Goal: Task Accomplishment & Management: Complete application form

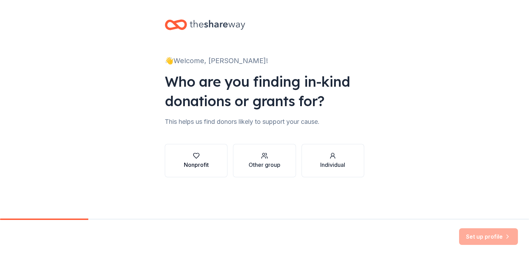
click at [189, 157] on div "button" at bounding box center [196, 155] width 25 height 7
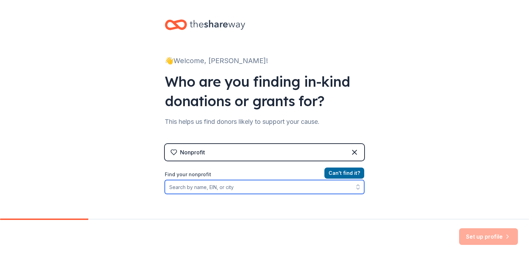
click at [210, 185] on input "Find your nonprofit" at bounding box center [265, 187] width 200 height 14
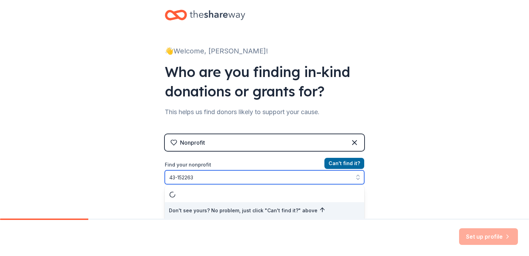
type input "43-1522636"
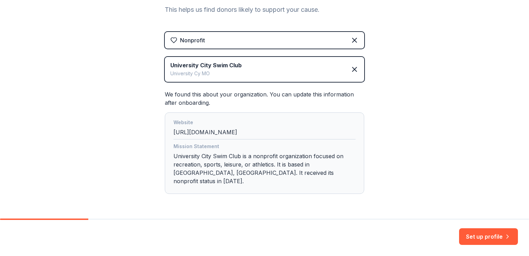
scroll to position [126, 0]
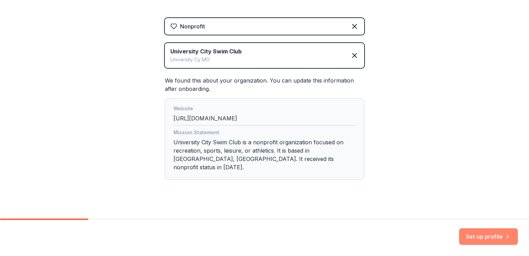
click at [493, 237] on button "Set up profile" at bounding box center [488, 236] width 59 height 17
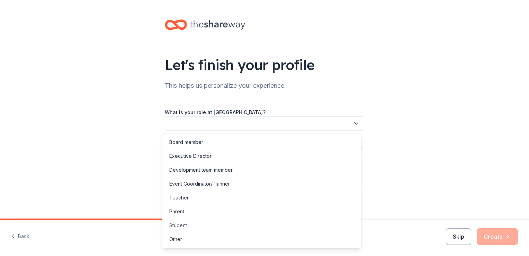
click at [266, 121] on button "button" at bounding box center [265, 123] width 200 height 15
click at [200, 142] on div "Board member" at bounding box center [186, 142] width 34 height 8
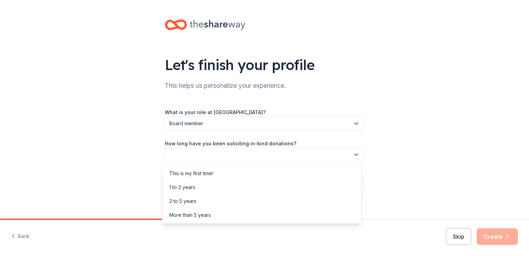
click at [195, 154] on button "button" at bounding box center [265, 154] width 200 height 15
click at [184, 186] on div "1 to 2 years" at bounding box center [182, 187] width 26 height 8
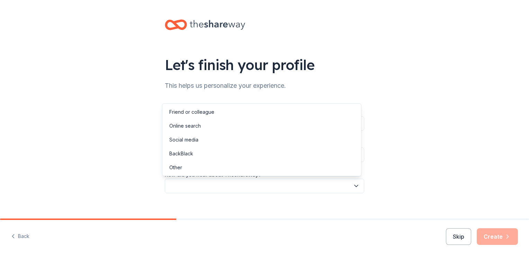
click at [184, 186] on button "button" at bounding box center [265, 185] width 200 height 15
click at [179, 128] on div "Online search" at bounding box center [185, 126] width 32 height 8
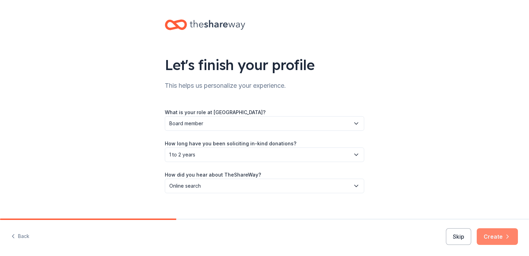
click at [497, 237] on button "Create" at bounding box center [497, 236] width 41 height 17
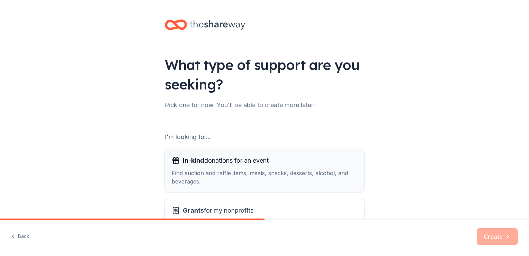
click at [266, 166] on div "In-kind donations for an event Find auction and raffle items, meals, snacks, de…" at bounding box center [265, 170] width 186 height 30
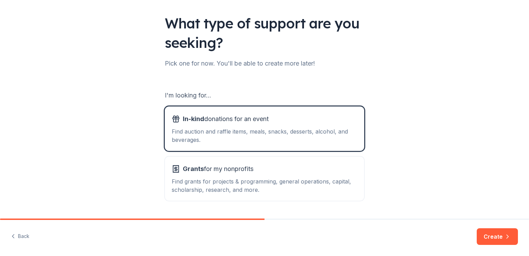
scroll to position [61, 0]
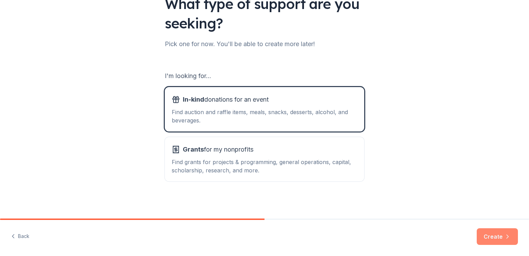
click at [496, 238] on button "Create" at bounding box center [497, 236] width 41 height 17
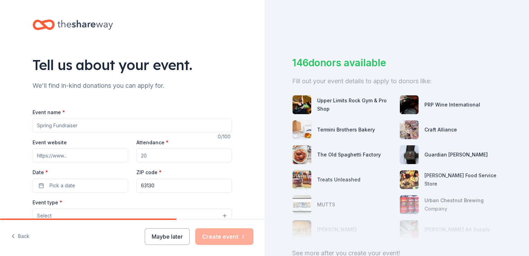
click at [111, 124] on input "Event name *" at bounding box center [133, 125] width 200 height 14
type input "Swim-a-thon and Silent auction"
click at [75, 155] on input "Event website" at bounding box center [81, 155] width 96 height 14
paste input "https://www.universitycityswimclub.com/page/home"
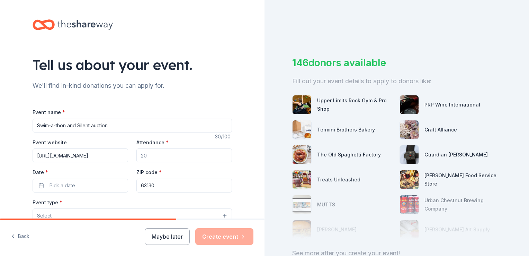
type input "https://www.universitycityswimclub.com/page/home"
click at [147, 153] on input "Attendance *" at bounding box center [184, 155] width 96 height 14
type input "100"
click at [87, 188] on button "Pick a date" at bounding box center [81, 185] width 96 height 14
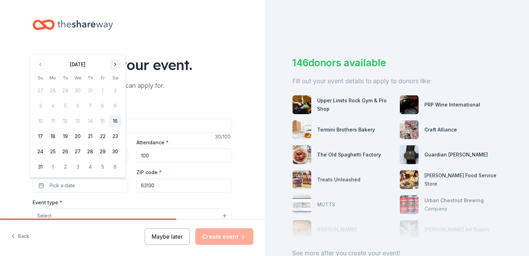
click at [115, 64] on button "Go to next month" at bounding box center [116, 65] width 10 height 10
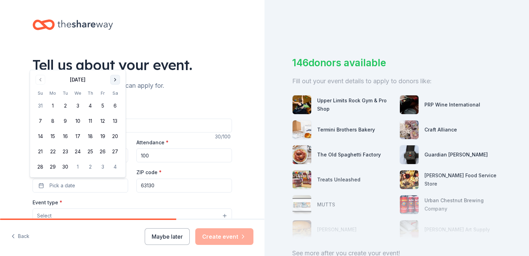
click at [115, 64] on div "Tell us about your event." at bounding box center [133, 64] width 200 height 19
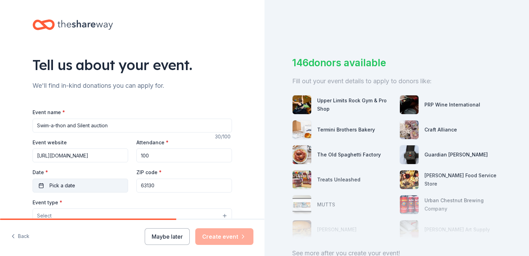
click at [71, 186] on span "Pick a date" at bounding box center [63, 185] width 26 height 8
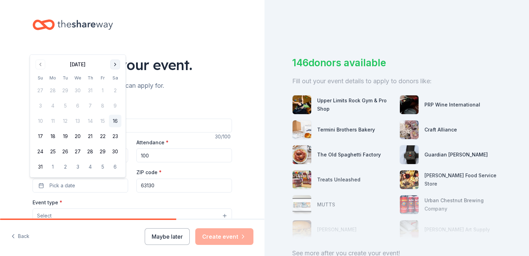
click at [115, 65] on button "Go to next month" at bounding box center [116, 65] width 10 height 10
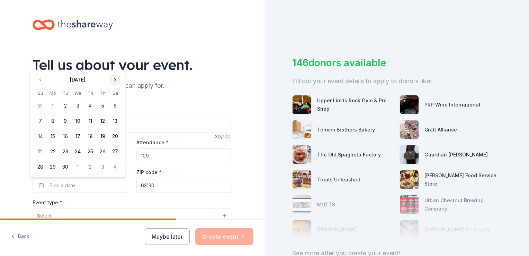
click at [115, 81] on button "Go to next month" at bounding box center [116, 80] width 10 height 10
click at [91, 135] on button "16" at bounding box center [90, 136] width 12 height 12
click at [21, 197] on div "Tell us about your event. We'll find in-kind donations you can apply for. Event…" at bounding box center [132, 230] width 222 height 461
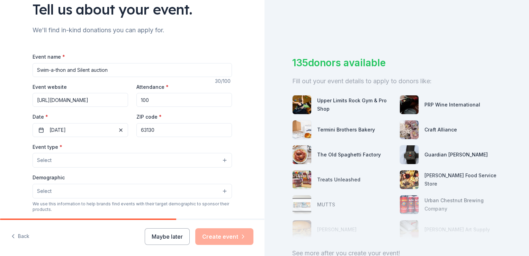
click at [21, 197] on div "Tell us about your event. We'll find in-kind donations you can apply for. Event…" at bounding box center [132, 175] width 222 height 461
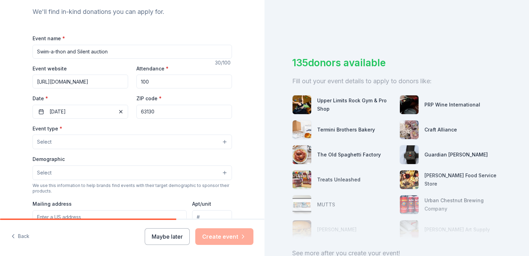
scroll to position [83, 0]
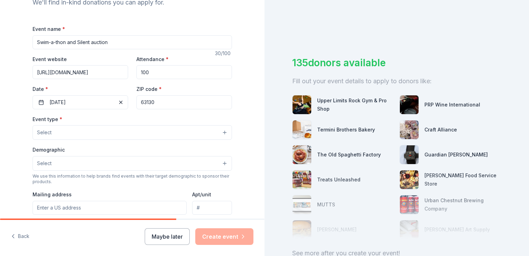
click at [68, 134] on button "Select" at bounding box center [133, 132] width 200 height 15
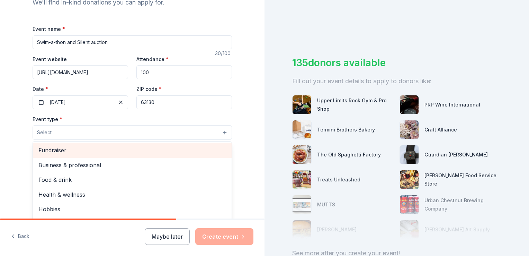
click at [62, 152] on span "Fundraiser" at bounding box center [132, 150] width 188 height 9
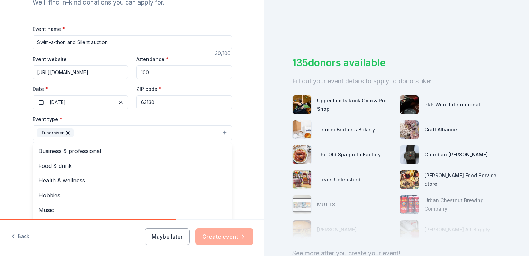
click at [17, 177] on div "Tell us about your event. We'll find in-kind donations you can apply for. Event…" at bounding box center [132, 148] width 265 height 462
click at [65, 163] on button "Select" at bounding box center [133, 164] width 200 height 15
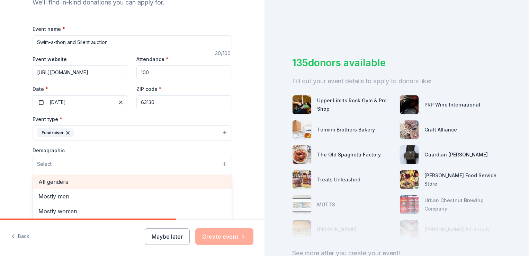
click at [58, 182] on span "All genders" at bounding box center [132, 181] width 188 height 9
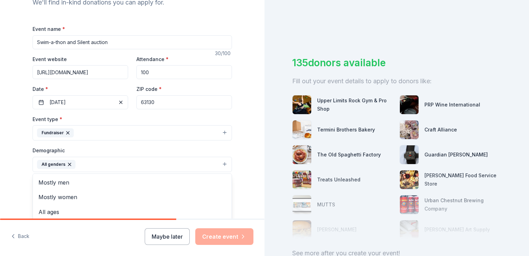
click at [14, 182] on div "Tell us about your event. We'll find in-kind donations you can apply for. Event…" at bounding box center [132, 148] width 265 height 462
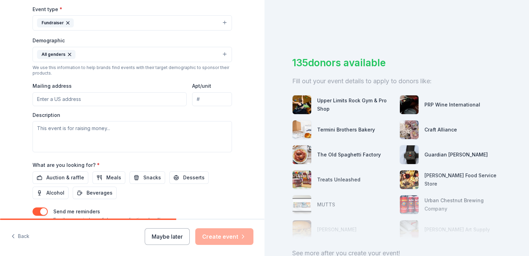
scroll to position [194, 0]
click at [85, 96] on input "Mailing address" at bounding box center [110, 98] width 154 height 14
click at [114, 100] on input "4101 Laclede Avenue, Unit 305" at bounding box center [110, 98] width 154 height 14
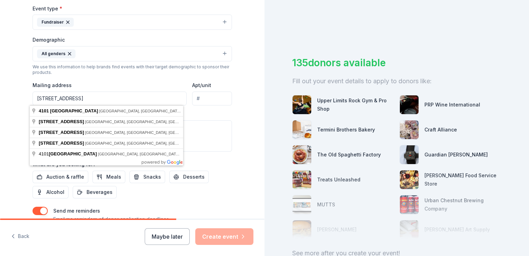
type input "4101 Laclede Avenue"
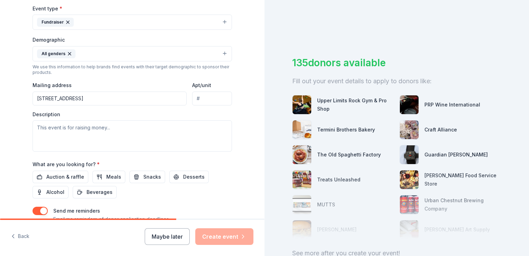
click at [208, 99] on input "Apt/unit" at bounding box center [212, 98] width 40 height 14
type input "305"
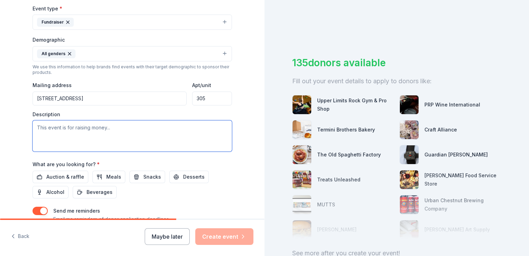
click at [109, 130] on textarea at bounding box center [133, 135] width 200 height 31
click at [89, 127] on textarea at bounding box center [133, 135] width 200 height 31
paste textarea "I am reaching out on behalf of the University City Swim Club, a program that te…"
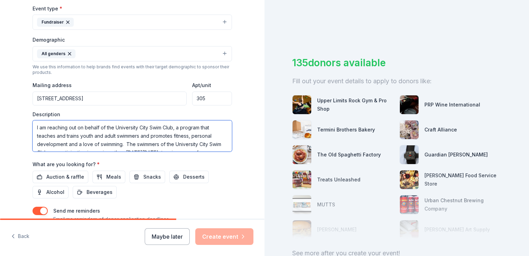
scroll to position [71, 0]
type textarea "I am reaching out on behalf of the University City Swim Club, a program that te…"
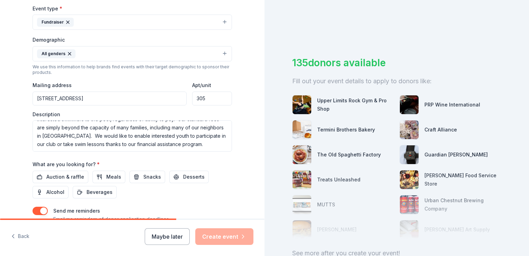
click at [12, 164] on div "Tell us about your event. We'll find in-kind donations you can apply for. Event…" at bounding box center [132, 37] width 265 height 462
click at [64, 177] on span "Auction & raffle" at bounding box center [65, 177] width 38 height 8
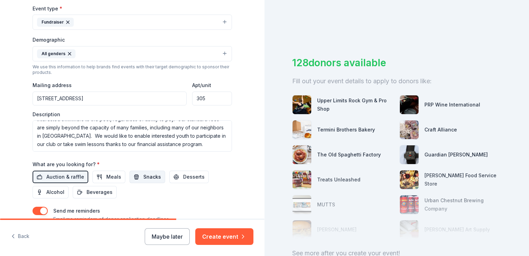
click at [144, 174] on span "Snacks" at bounding box center [152, 177] width 18 height 8
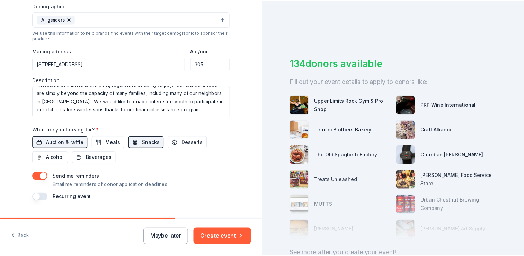
scroll to position [244, 0]
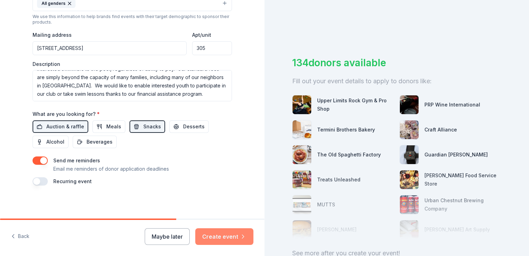
click at [227, 238] on button "Create event" at bounding box center [224, 236] width 58 height 17
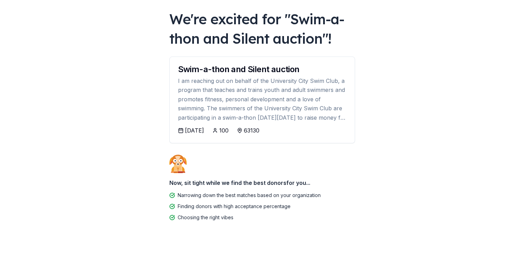
scroll to position [46, 0]
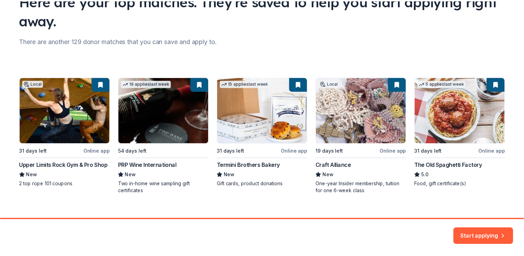
scroll to position [73, 0]
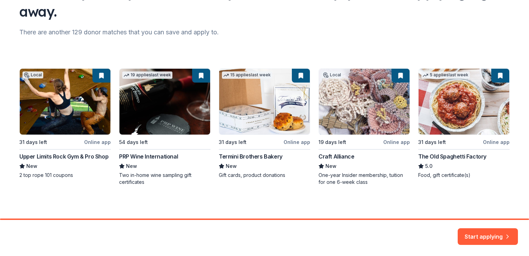
click at [347, 117] on div "Local 31 days left Online app Upper Limits Rock Gym & Pro Shop New 2 top rope 1…" at bounding box center [264, 126] width 491 height 117
click at [491, 235] on button "Start applying" at bounding box center [488, 234] width 60 height 17
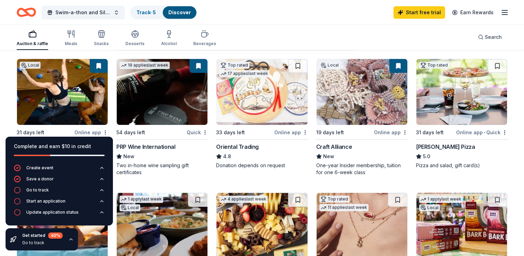
scroll to position [61, 0]
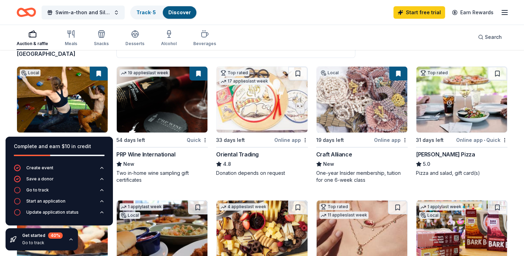
click at [358, 103] on img at bounding box center [362, 100] width 91 height 66
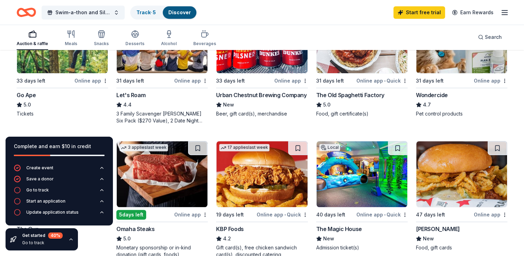
scroll to position [389, 0]
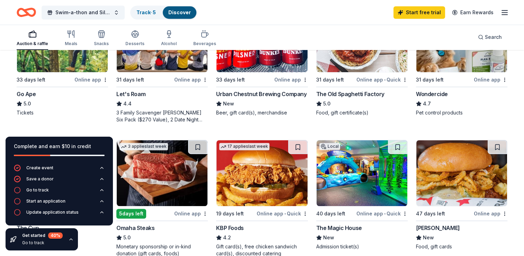
drag, startPoint x: 513, startPoint y: 140, endPoint x: 506, endPoint y: 123, distance: 17.4
click at [506, 123] on div "204 results in University City, MO Application deadlines 16 this month 177 in S…" at bounding box center [262, 107] width 524 height 890
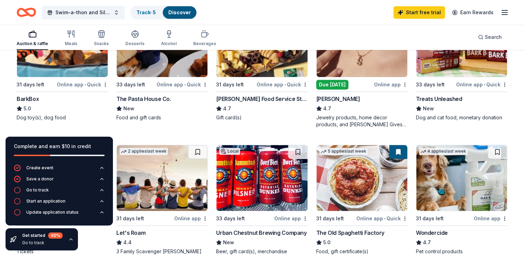
scroll to position [243, 0]
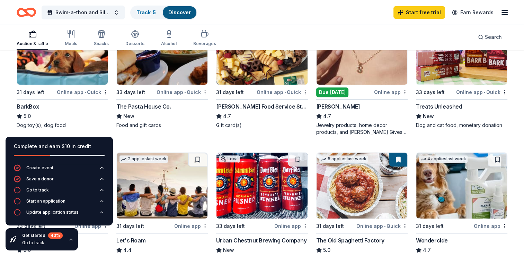
drag, startPoint x: 521, startPoint y: 89, endPoint x: 522, endPoint y: 47, distance: 42.3
click at [522, 47] on div "Swim-a-thon and Silent auction Track · 5 Discover Start free trial Earn Rewards…" at bounding box center [262, 227] width 524 height 940
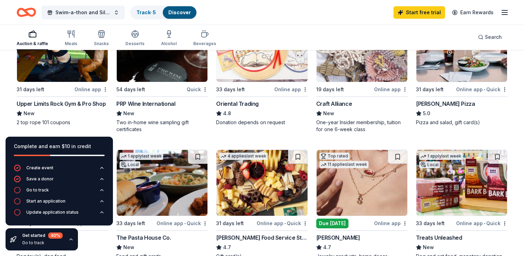
scroll to position [111, 0]
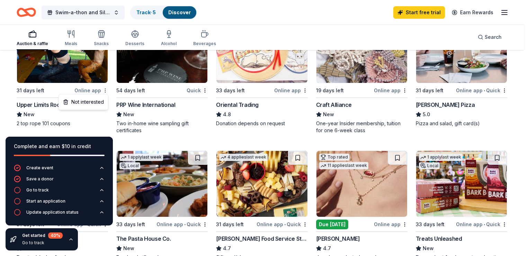
click at [104, 90] on html "4101 Laclede Avenue St. Louis, MO, USA 4101 South Laclede Station Road St. Loui…" at bounding box center [264, 17] width 529 height 256
click at [97, 102] on div "Not interested" at bounding box center [83, 102] width 46 height 12
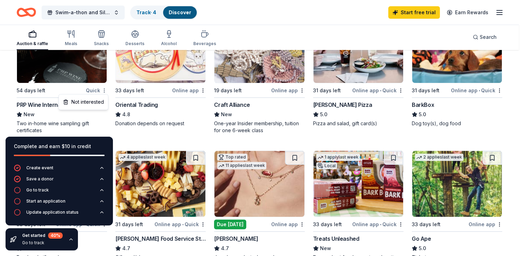
click at [106, 90] on html "4101 Laclede Avenue St. Louis, MO, USA 4101 South Laclede Station Road St. Loui…" at bounding box center [262, 17] width 524 height 256
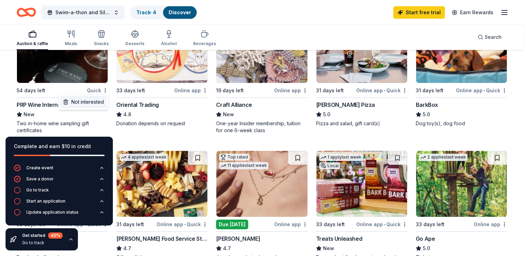
click at [94, 104] on div "Not interested" at bounding box center [83, 102] width 46 height 12
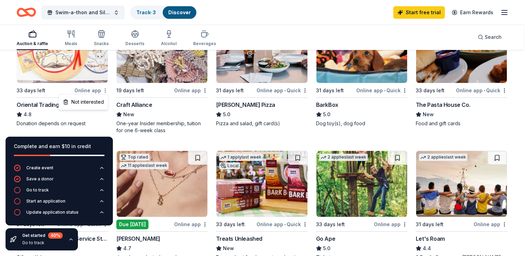
click at [104, 90] on html "4101 Laclede Avenue St. Louis, MO, USA 4101 South Laclede Station Road St. Loui…" at bounding box center [264, 17] width 529 height 256
click at [94, 105] on div "Not interested" at bounding box center [83, 102] width 46 height 12
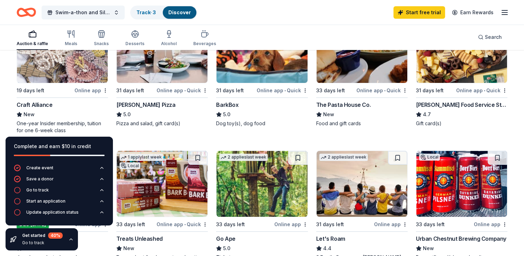
click at [233, 105] on div "BarkBox" at bounding box center [227, 104] width 22 height 8
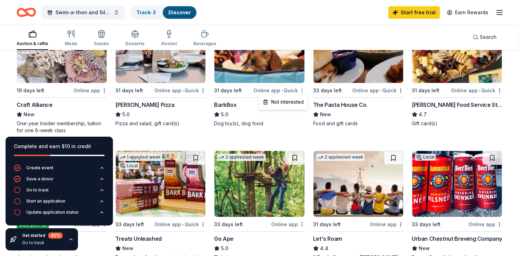
click at [303, 91] on html "4101 Laclede Avenue St. Louis, MO, USA 4101 South Laclede Station Road St. Loui…" at bounding box center [262, 17] width 524 height 256
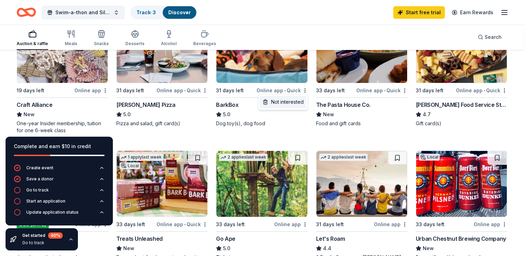
click at [294, 102] on div "Not interested" at bounding box center [283, 102] width 46 height 12
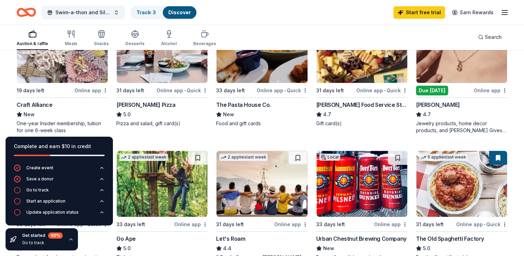
click at [457, 64] on img at bounding box center [461, 50] width 91 height 66
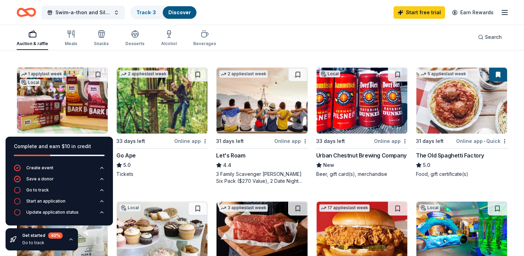
scroll to position [195, 0]
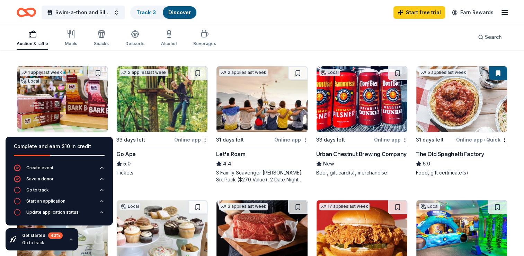
drag, startPoint x: 513, startPoint y: 116, endPoint x: 519, endPoint y: 115, distance: 5.6
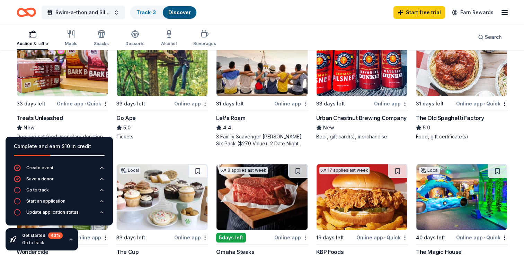
scroll to position [253, 0]
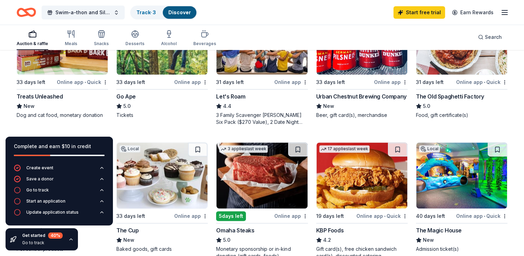
click at [72, 66] on img at bounding box center [62, 42] width 91 height 66
click at [369, 97] on div "Urban Chestnut Brewing Company" at bounding box center [361, 96] width 90 height 8
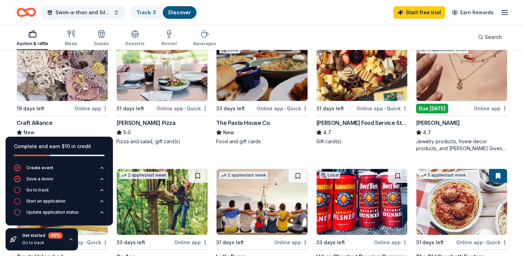
scroll to position [97, 0]
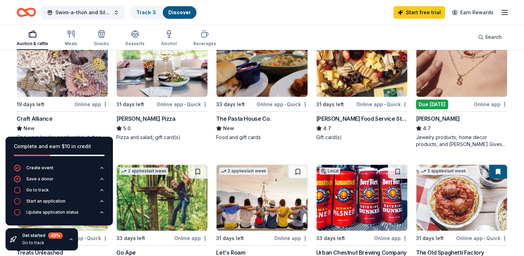
click at [70, 239] on icon "button" at bounding box center [71, 239] width 6 height 6
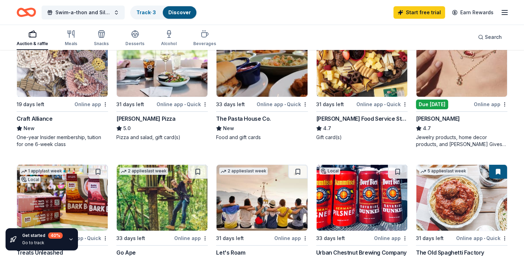
click at [255, 69] on img at bounding box center [262, 64] width 91 height 66
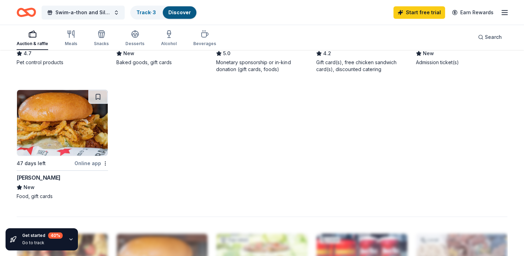
scroll to position [446, 0]
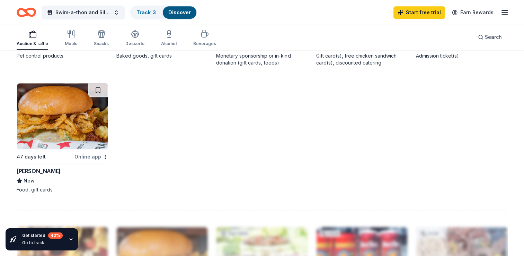
click at [29, 167] on div "[PERSON_NAME]" at bounding box center [39, 171] width 44 height 8
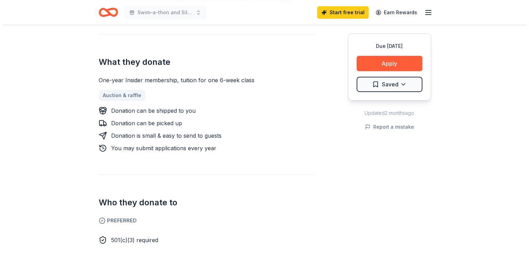
scroll to position [254, 0]
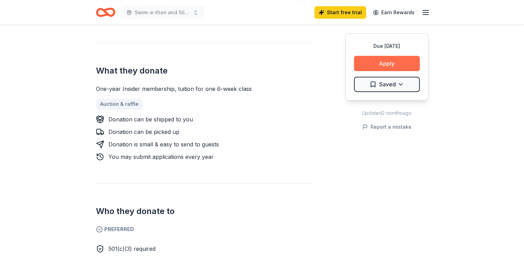
click at [393, 63] on button "Apply" at bounding box center [387, 63] width 66 height 15
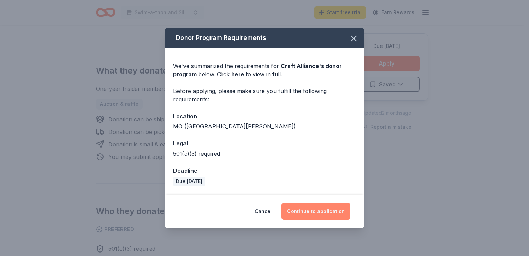
click at [311, 215] on button "Continue to application" at bounding box center [316, 211] width 69 height 17
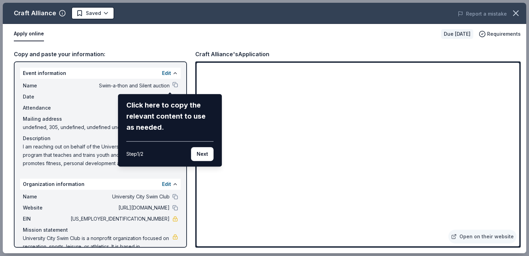
click at [280, 160] on div "Craft Alliance Saved Report a mistake Apply online Due in 19 days Requirements …" at bounding box center [265, 128] width 524 height 250
drag, startPoint x: 517, startPoint y: 99, endPoint x: 517, endPoint y: 104, distance: 4.9
click at [517, 104] on div "Craft Alliance Saved Report a mistake Apply online Due in 19 days Requirements …" at bounding box center [265, 128] width 524 height 250
drag, startPoint x: 517, startPoint y: 100, endPoint x: 521, endPoint y: 118, distance: 17.9
click at [521, 118] on div "Craft Alliance Saved Report a mistake Apply online Due in 19 days Requirements …" at bounding box center [265, 128] width 524 height 250
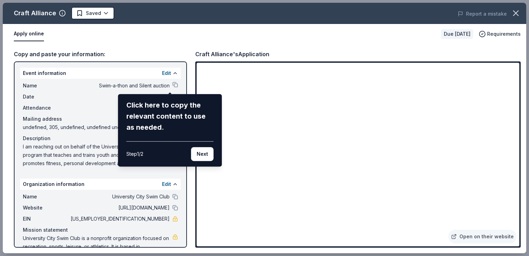
click at [446, 174] on div "Craft Alliance Saved Report a mistake Apply online Due in 19 days Requirements …" at bounding box center [265, 128] width 524 height 250
click at [206, 152] on button "Next" at bounding box center [202, 154] width 23 height 14
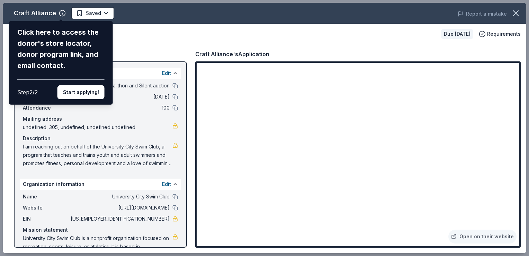
click at [320, 179] on div "Craft Alliance Click here to access the donor's store locator, donor program li…" at bounding box center [265, 128] width 524 height 250
click at [81, 93] on button "Start applying!" at bounding box center [81, 92] width 47 height 14
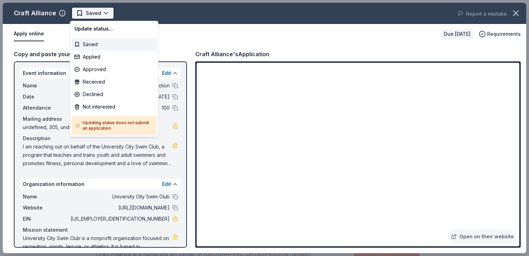
click at [79, 13] on html "Swim-a-thon and Silent auction Saved Apply Due in 19 days Share Craft Alliance …" at bounding box center [264, 128] width 529 height 256
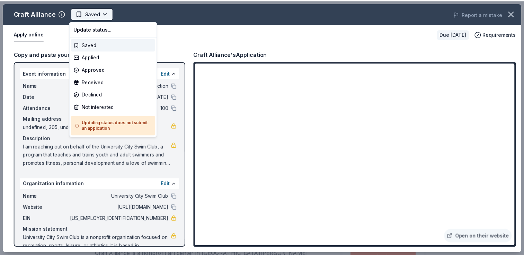
scroll to position [0, 0]
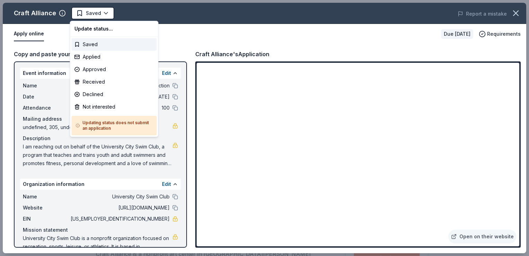
click at [185, 43] on html "Swim-a-thon and Silent auction Saved Apply Due in 19 days Share Craft Alliance …" at bounding box center [264, 128] width 529 height 256
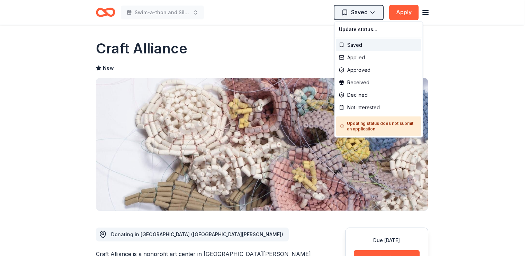
click at [367, 13] on html "Swim-a-thon and Silent auction Saved Apply Due in 19 days Share Craft Alliance …" at bounding box center [264, 128] width 529 height 256
click at [355, 59] on div "Applied" at bounding box center [378, 57] width 85 height 12
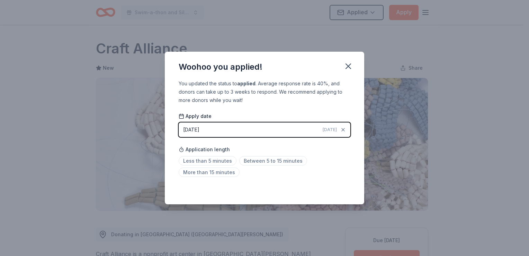
click at [294, 105] on html "Swim-a-thon and Silent auction Applied Apply Due in 19 days Share Craft Allianc…" at bounding box center [264, 128] width 529 height 256
click at [351, 65] on icon "button" at bounding box center [349, 66] width 10 height 10
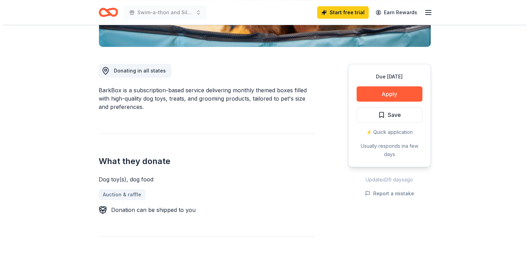
scroll to position [170, 0]
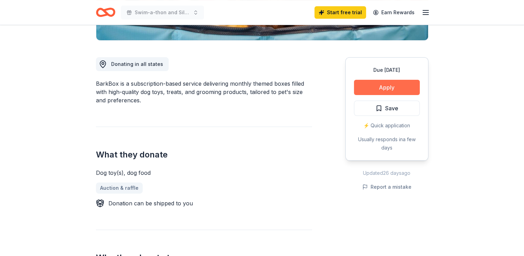
click at [392, 88] on button "Apply" at bounding box center [387, 87] width 66 height 15
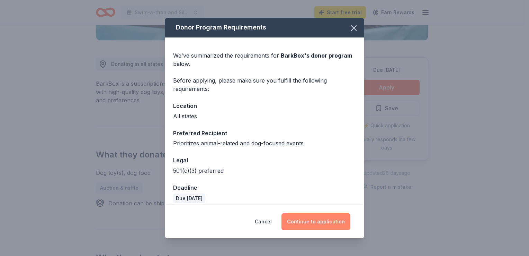
click at [309, 222] on button "Continue to application" at bounding box center [316, 221] width 69 height 17
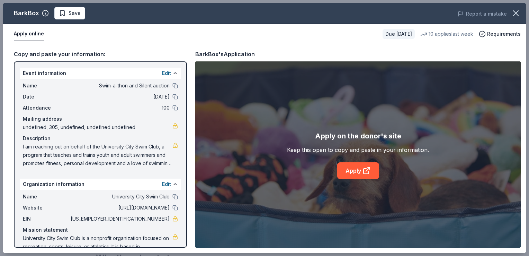
scroll to position [20, 0]
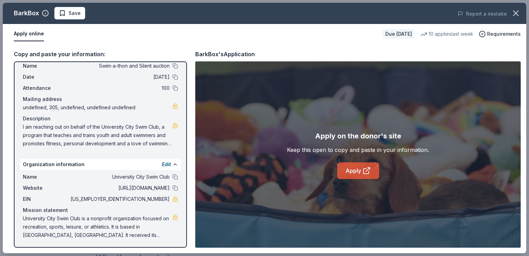
click at [353, 171] on link "Apply" at bounding box center [358, 170] width 42 height 17
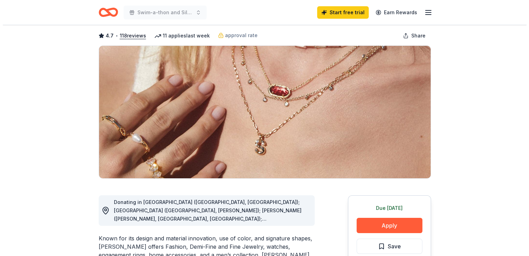
scroll to position [35, 0]
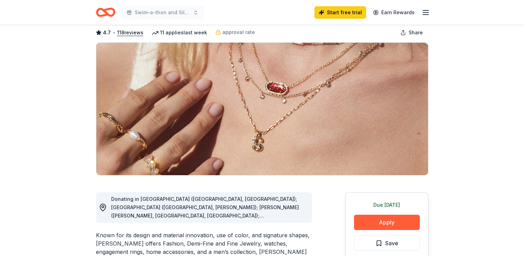
click at [382, 222] on button "Apply" at bounding box center [387, 221] width 66 height 15
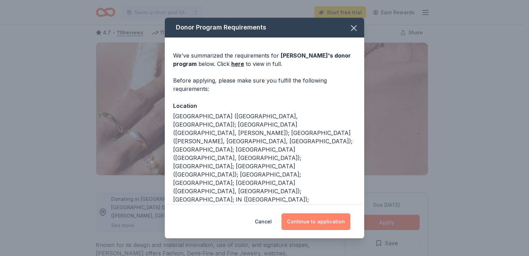
click at [297, 219] on button "Continue to application" at bounding box center [316, 221] width 69 height 17
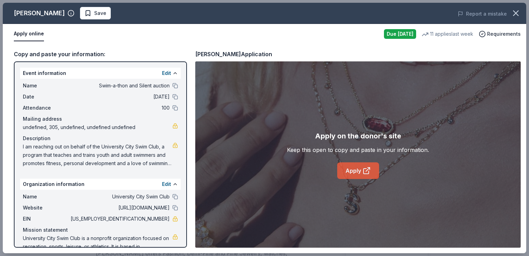
click at [360, 170] on link "Apply" at bounding box center [358, 170] width 42 height 17
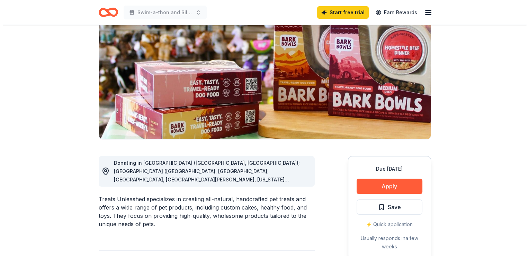
scroll to position [72, 0]
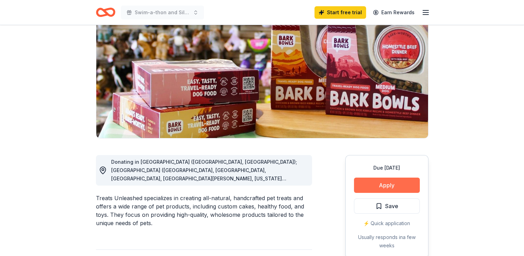
click at [387, 184] on button "Apply" at bounding box center [387, 184] width 66 height 15
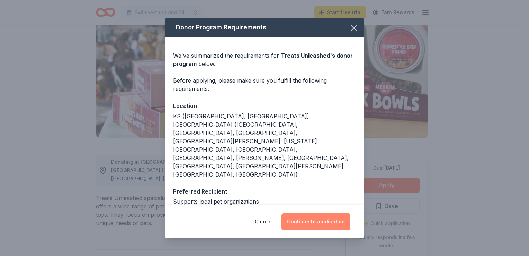
click at [301, 219] on button "Continue to application" at bounding box center [316, 221] width 69 height 17
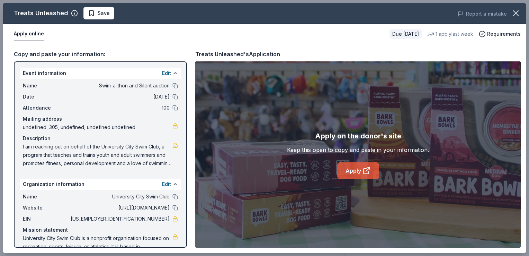
click at [359, 173] on link "Apply" at bounding box center [358, 170] width 42 height 17
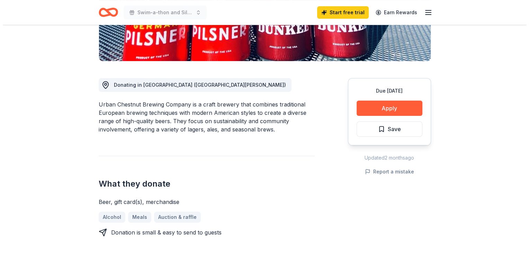
scroll to position [152, 0]
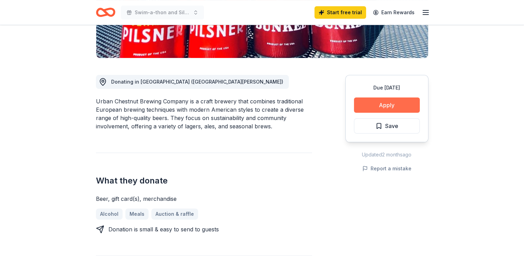
click at [387, 104] on button "Apply" at bounding box center [387, 104] width 66 height 15
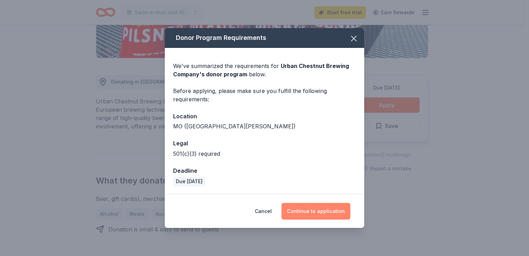
click at [324, 209] on button "Continue to application" at bounding box center [316, 211] width 69 height 17
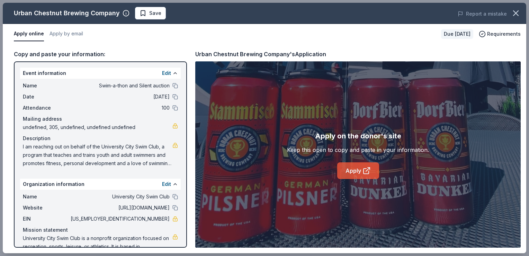
click at [354, 174] on link "Apply" at bounding box center [358, 170] width 42 height 17
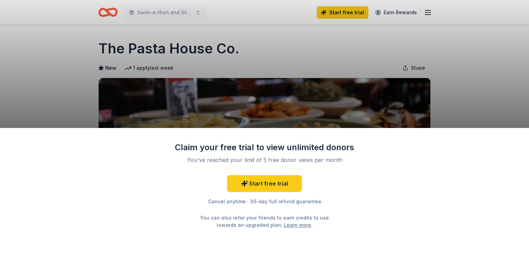
click at [479, 86] on div "Claim your free trial to view unlimited donors You've reached your limit of 5 f…" at bounding box center [264, 128] width 529 height 256
